Goal: Transaction & Acquisition: Book appointment/travel/reservation

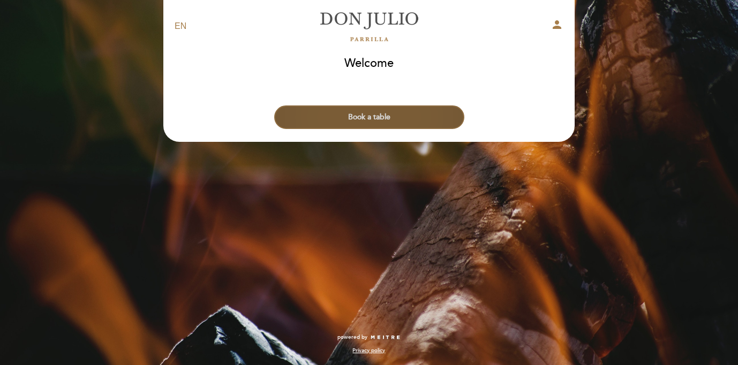
click at [411, 115] on button "Book a table" at bounding box center [369, 117] width 190 height 24
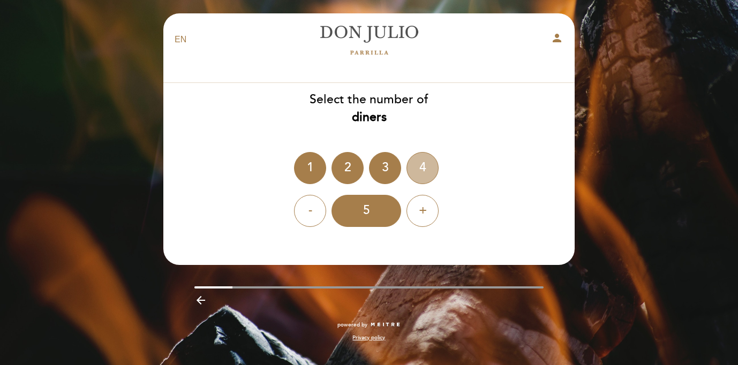
click at [419, 171] on div "4" at bounding box center [422, 168] width 32 height 32
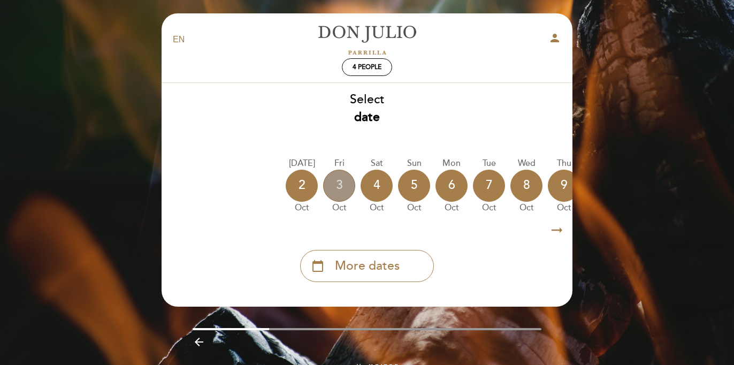
click at [336, 186] on div "3" at bounding box center [339, 186] width 32 height 32
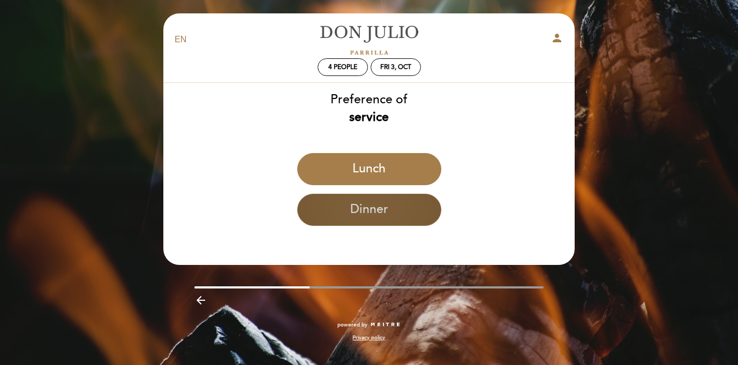
click at [351, 206] on button "Dinner" at bounding box center [369, 210] width 144 height 32
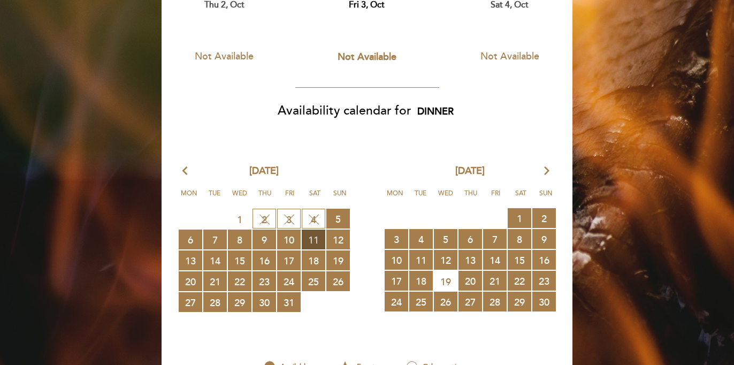
scroll to position [110, 0]
click at [323, 241] on span "11 RESERVATIONS AVAILABLE" at bounding box center [314, 239] width 24 height 20
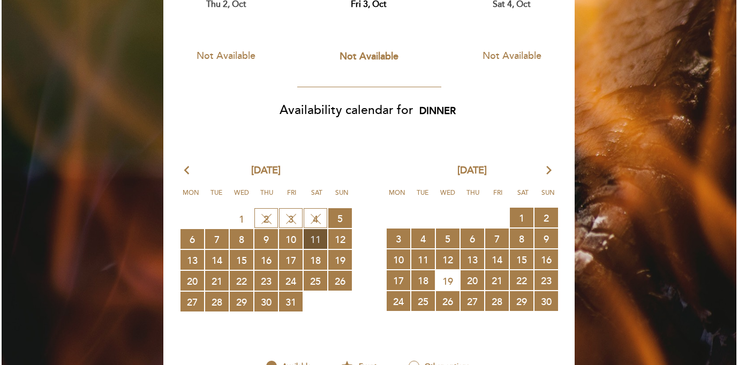
scroll to position [0, 0]
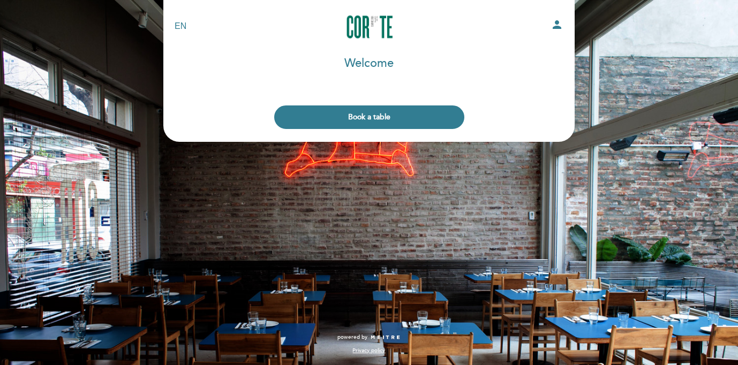
click at [383, 123] on button "Book a table" at bounding box center [369, 117] width 190 height 24
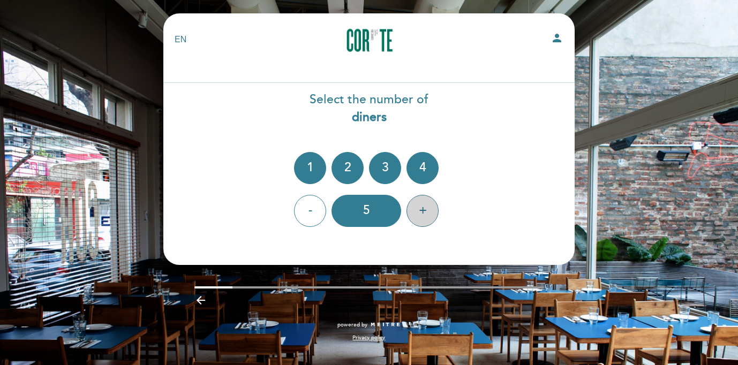
click at [421, 215] on div "+" at bounding box center [422, 211] width 32 height 32
click at [374, 218] on div "6" at bounding box center [366, 211] width 70 height 32
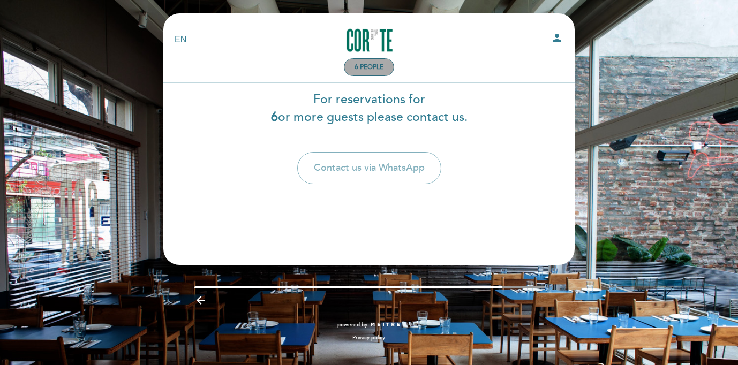
click at [360, 64] on span "6 people" at bounding box center [368, 67] width 29 height 8
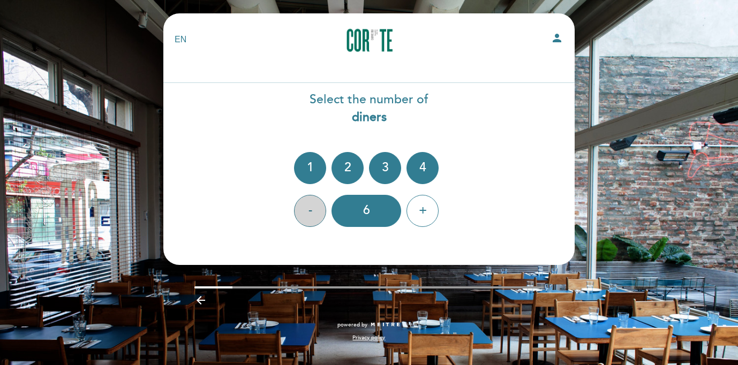
click at [312, 209] on div "-" at bounding box center [310, 211] width 32 height 32
click at [366, 216] on div "5" at bounding box center [366, 211] width 70 height 32
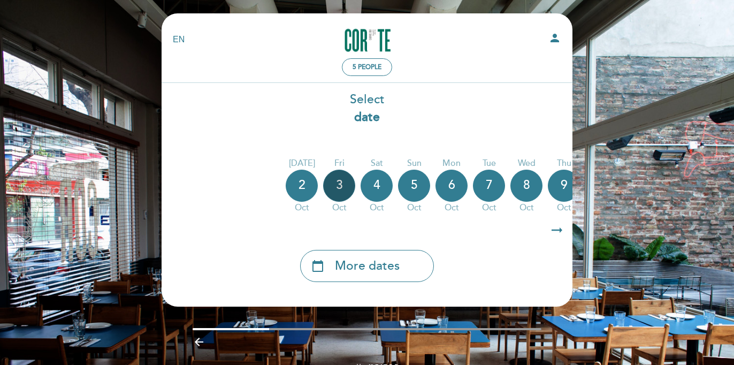
click at [342, 184] on div "3" at bounding box center [339, 186] width 32 height 32
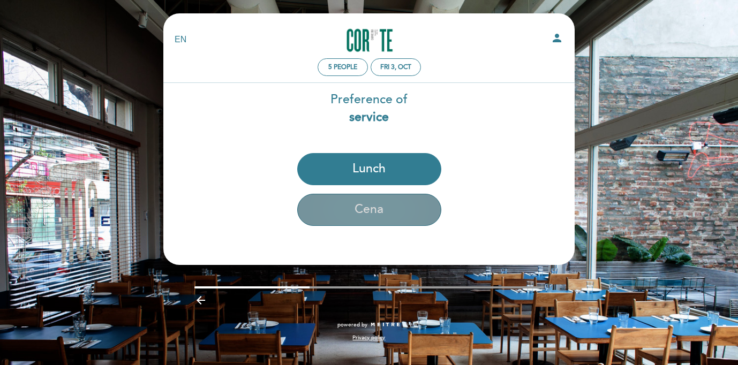
click at [374, 216] on button "Cena" at bounding box center [369, 210] width 144 height 32
